Goal: Task Accomplishment & Management: Manage account settings

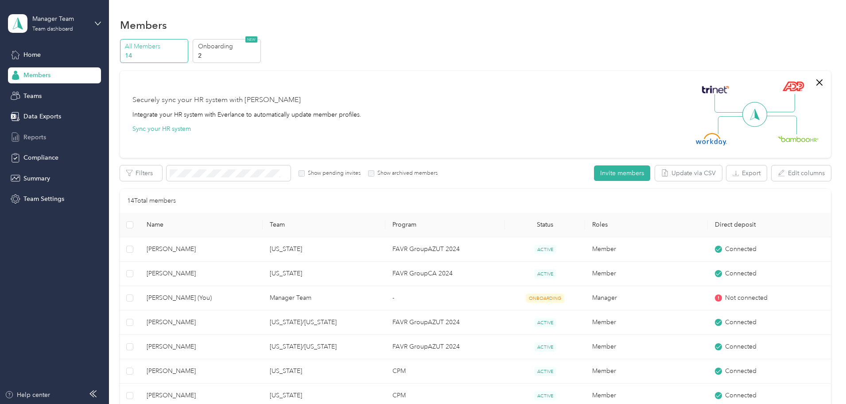
click at [40, 136] on span "Reports" at bounding box center [34, 136] width 23 height 9
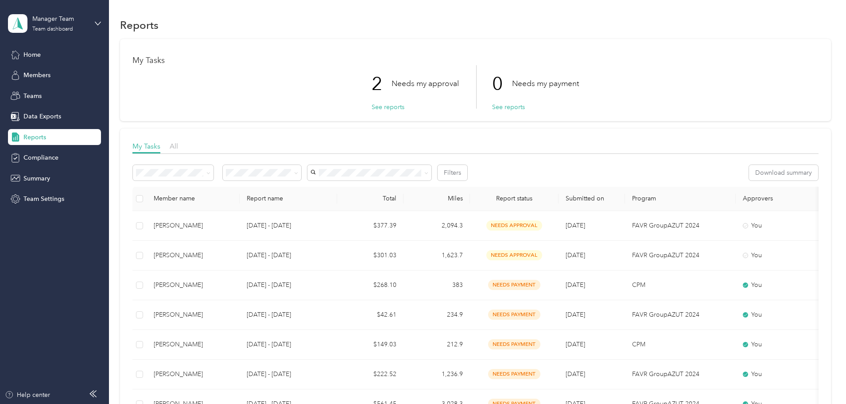
click at [393, 87] on p "Needs my approval" at bounding box center [425, 83] width 67 height 11
click at [387, 106] on button "See reports" at bounding box center [388, 106] width 33 height 9
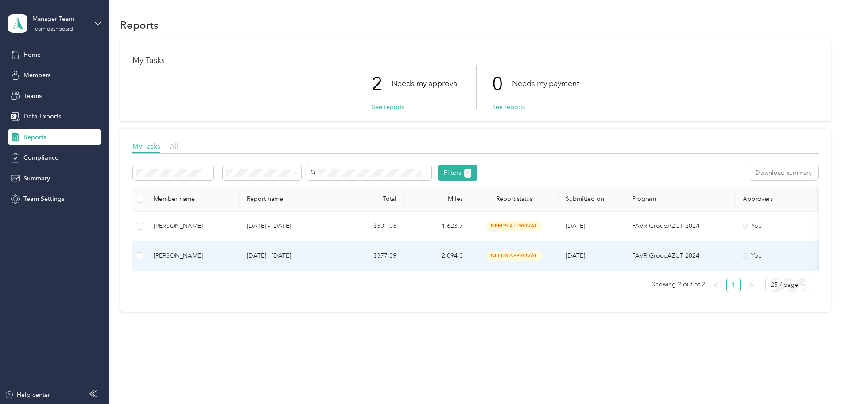
click at [233, 257] on div "[PERSON_NAME]" at bounding box center [193, 256] width 79 height 10
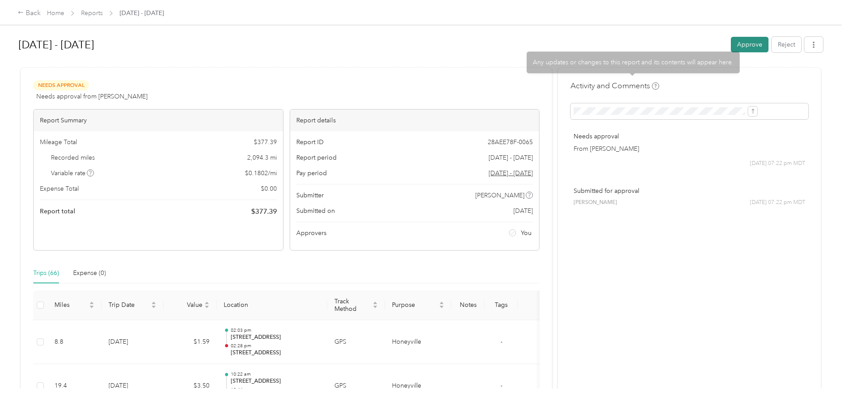
click at [731, 40] on button "Approve" at bounding box center [750, 45] width 38 height 16
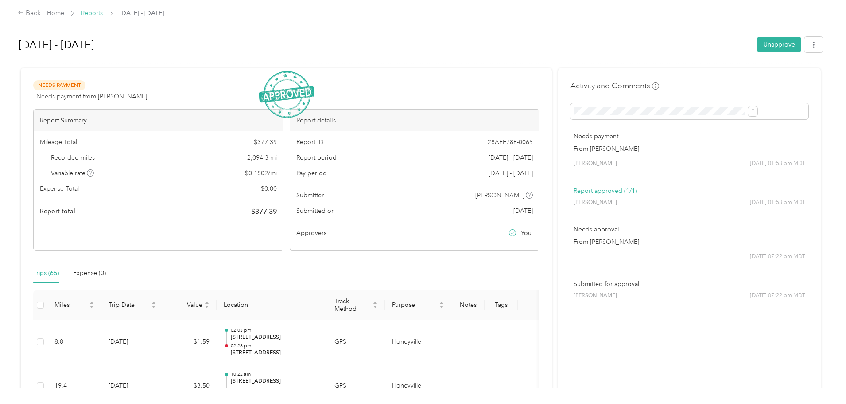
click at [103, 15] on link "Reports" at bounding box center [92, 13] width 22 height 8
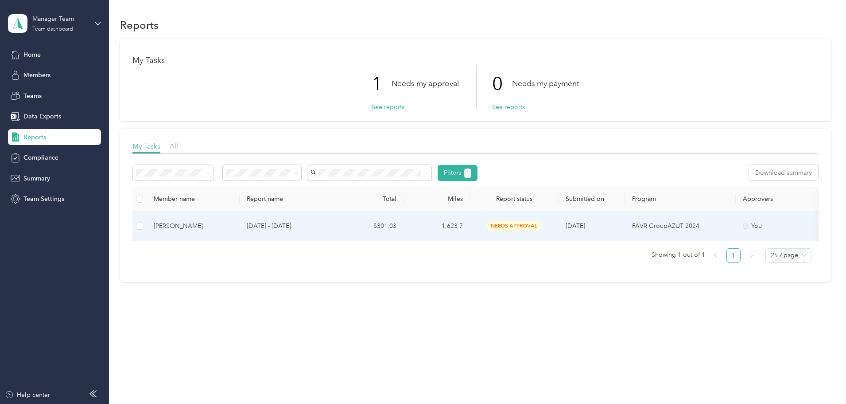
click at [231, 226] on div "[PERSON_NAME]" at bounding box center [193, 226] width 79 height 10
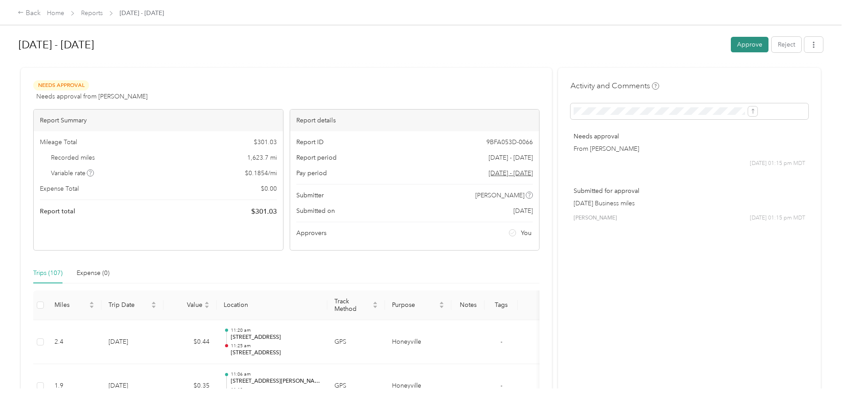
click at [731, 44] on button "Approve" at bounding box center [750, 45] width 38 height 16
